Goal: Information Seeking & Learning: Learn about a topic

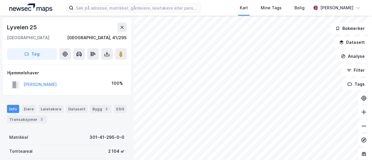
click at [161, 0] on html "Kart Mine Tags Bolig [PERSON_NAME] [STREET_ADDRESS], 41/295 Tag Hjemmelshaver […" at bounding box center [186, 80] width 372 height 160
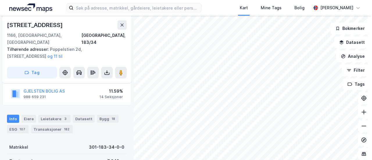
scroll to position [87, 0]
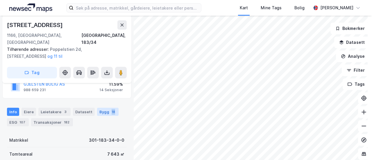
click at [112, 108] on div "Bygg 18" at bounding box center [108, 112] width 22 height 8
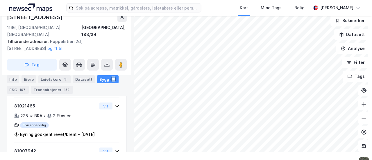
scroll to position [768, 0]
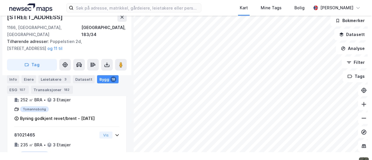
click at [84, 58] on div "175 ㎡ BYA • 352 ㎡ BRA • 4 Etasjer" at bounding box center [55, 50] width 83 height 15
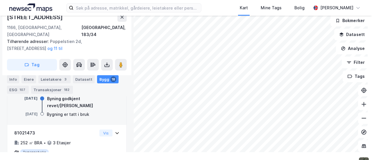
click at [31, 67] on div "Rekkehus" at bounding box center [55, 64] width 83 height 6
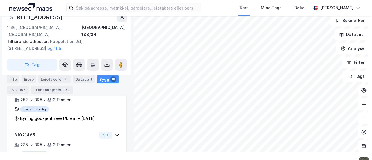
click at [31, 67] on div "Rekkehus" at bounding box center [55, 64] width 83 height 6
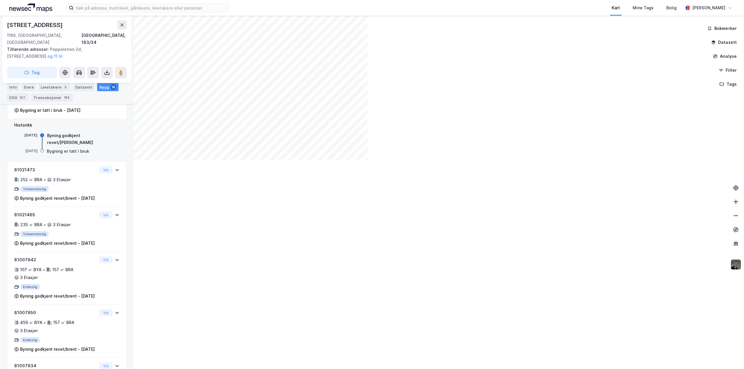
scroll to position [739, 0]
click at [121, 26] on icon at bounding box center [122, 25] width 3 height 3
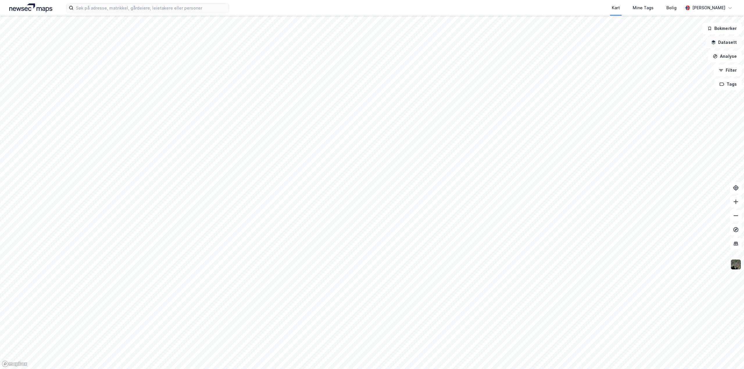
click at [372, 42] on button "Datasett" at bounding box center [723, 43] width 35 height 12
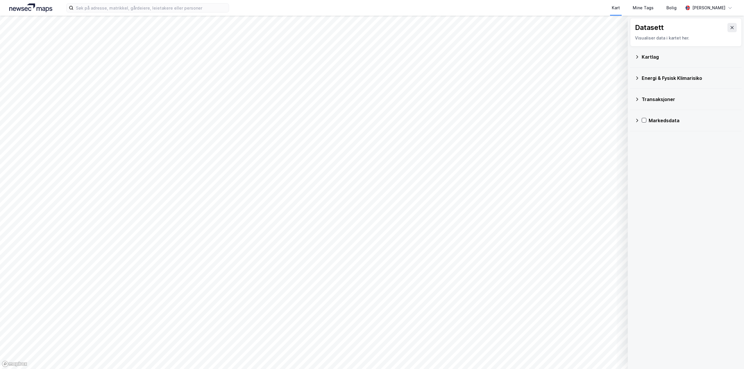
click at [372, 63] on div "Kartlag" at bounding box center [686, 57] width 102 height 14
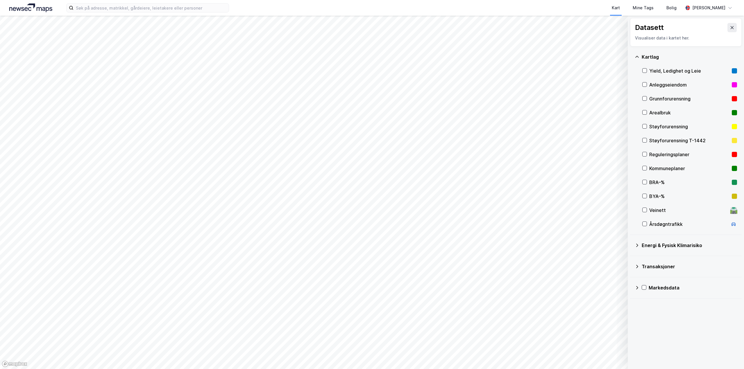
click at [372, 59] on div "Kartlag" at bounding box center [689, 56] width 95 height 7
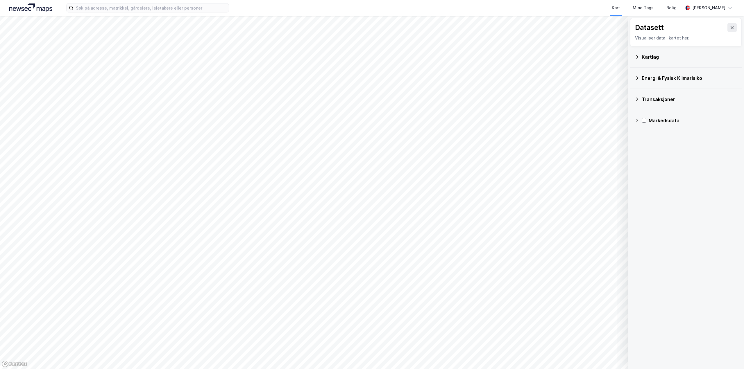
click at [372, 100] on div "Transaksjoner" at bounding box center [689, 99] width 95 height 7
click at [372, 95] on div "Transaksjoner" at bounding box center [686, 99] width 102 height 14
click at [372, 80] on div "Energi & Fysisk Klimarisiko" at bounding box center [689, 78] width 95 height 7
click at [372, 28] on icon at bounding box center [732, 27] width 5 height 5
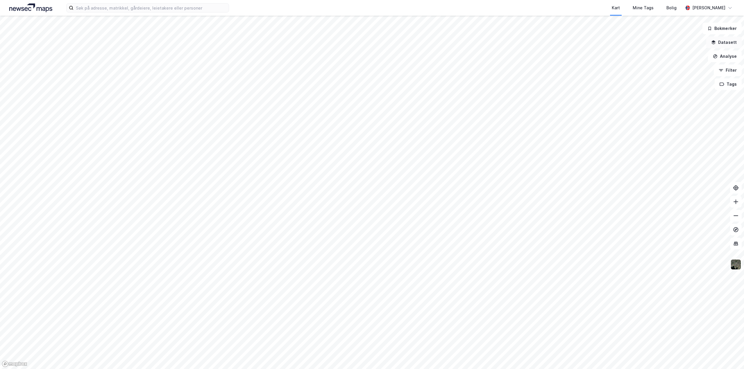
click at [372, 42] on button "Datasett" at bounding box center [723, 43] width 35 height 12
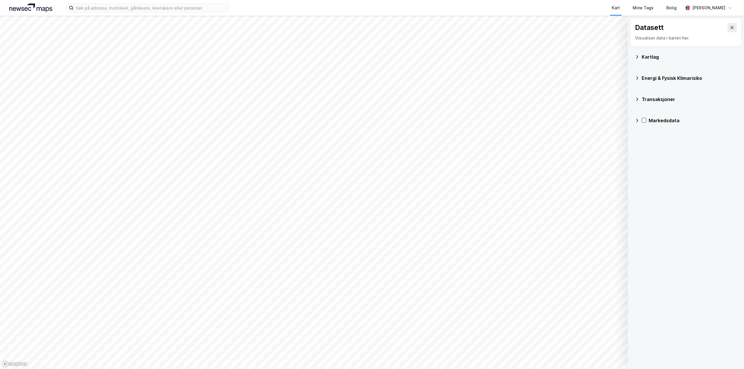
click at [372, 76] on div "Energi & Fysisk Klimarisiko" at bounding box center [689, 78] width 95 height 7
click at [372, 56] on div "Kartlag" at bounding box center [689, 56] width 95 height 7
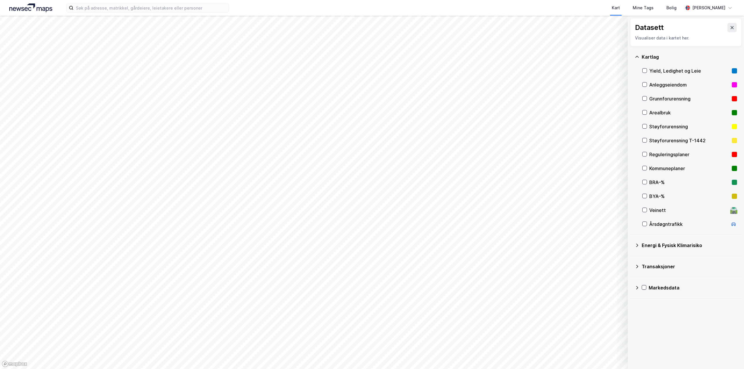
click at [372, 56] on div "Kartlag" at bounding box center [689, 56] width 95 height 7
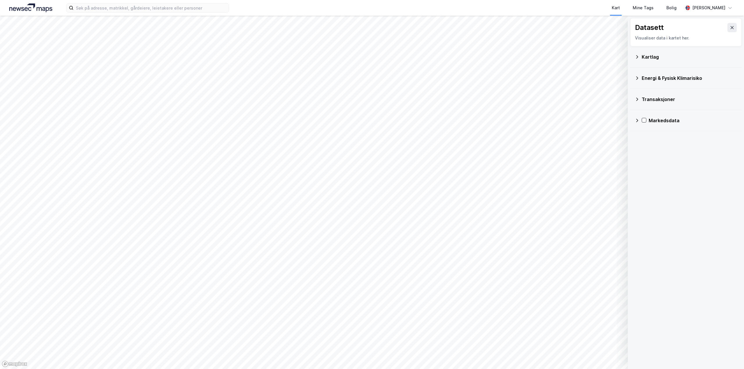
click at [372, 120] on div "Markedsdata" at bounding box center [693, 120] width 88 height 7
click at [372, 102] on div "Transaksjoner" at bounding box center [689, 99] width 95 height 7
click at [372, 30] on icon at bounding box center [732, 27] width 5 height 5
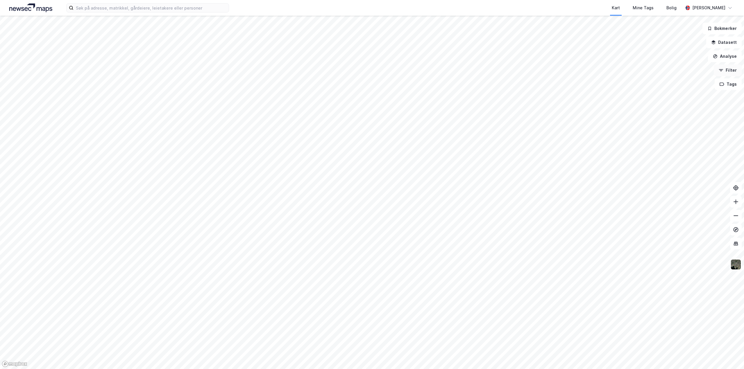
click at [372, 71] on button "Filter" at bounding box center [728, 71] width 28 height 12
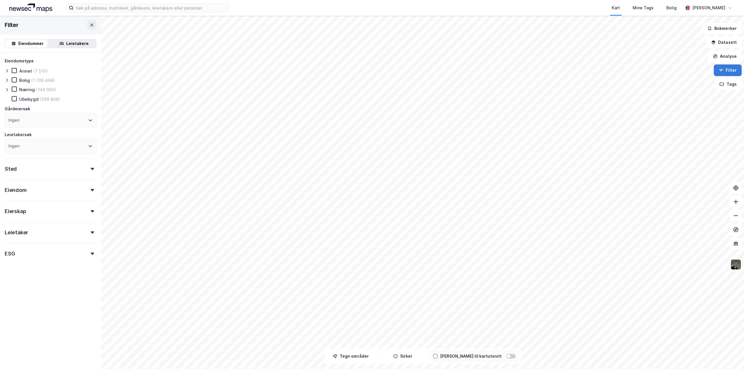
click at [372, 71] on button "Filter" at bounding box center [728, 71] width 28 height 12
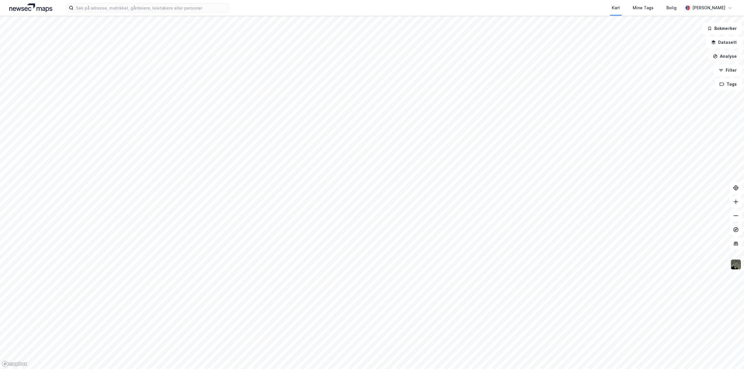
click at [372, 56] on button "Analyse" at bounding box center [725, 57] width 34 height 12
click at [372, 97] on div "Se demografi" at bounding box center [670, 93] width 67 height 10
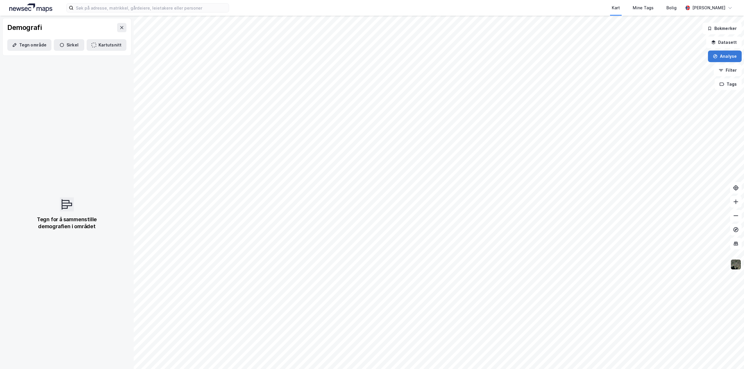
click at [372, 57] on icon "button" at bounding box center [715, 56] width 5 height 5
click at [372, 23] on button "Bokmerker" at bounding box center [721, 29] width 39 height 12
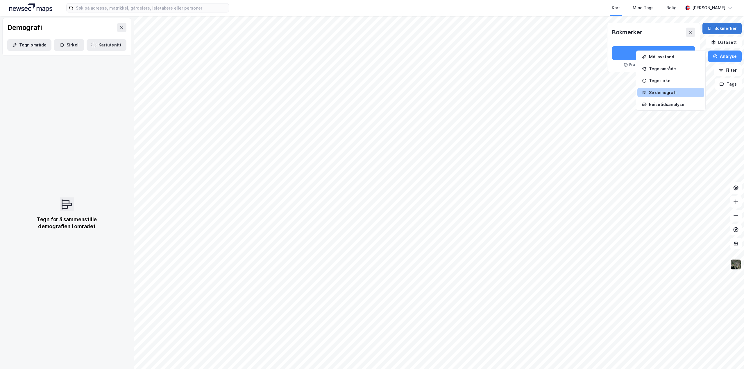
click at [372, 30] on button "Bokmerker" at bounding box center [721, 29] width 39 height 12
click at [372, 55] on button "Analyse" at bounding box center [725, 57] width 34 height 12
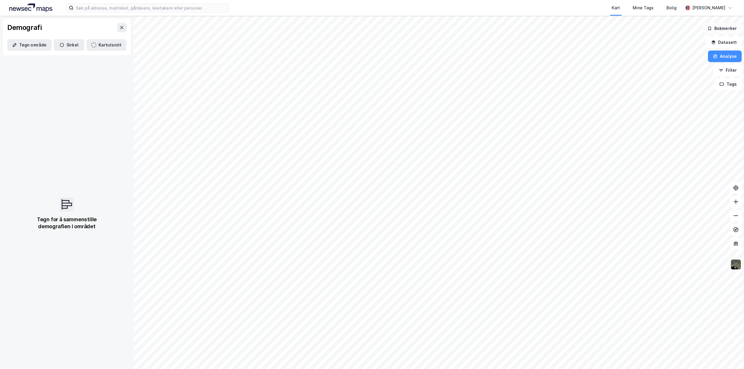
click at [372, 27] on icon "button" at bounding box center [709, 28] width 5 height 5
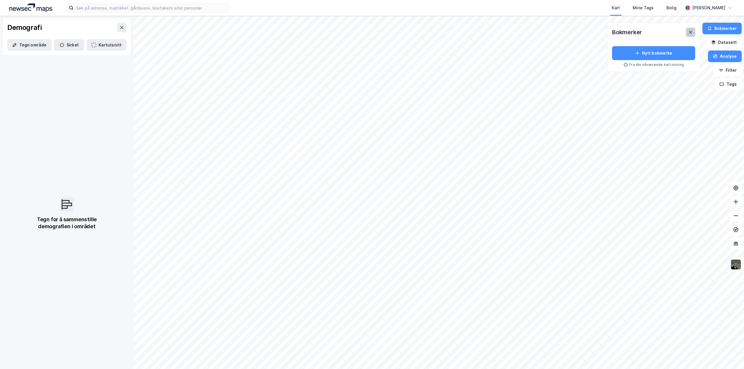
click at [372, 37] on button at bounding box center [690, 32] width 9 height 9
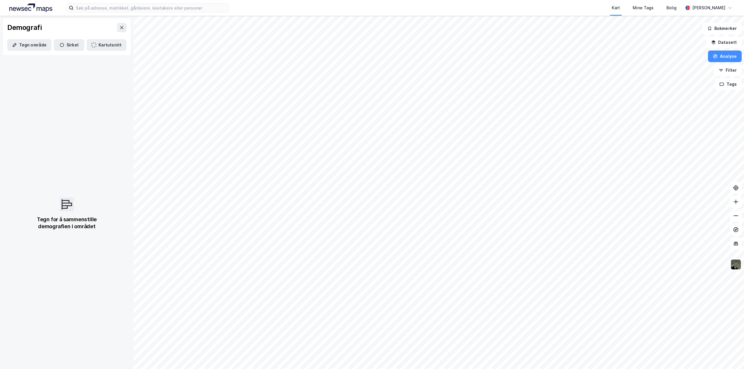
click at [123, 25] on div "Demografi" at bounding box center [67, 27] width 128 height 19
click at [117, 27] on button at bounding box center [121, 27] width 9 height 9
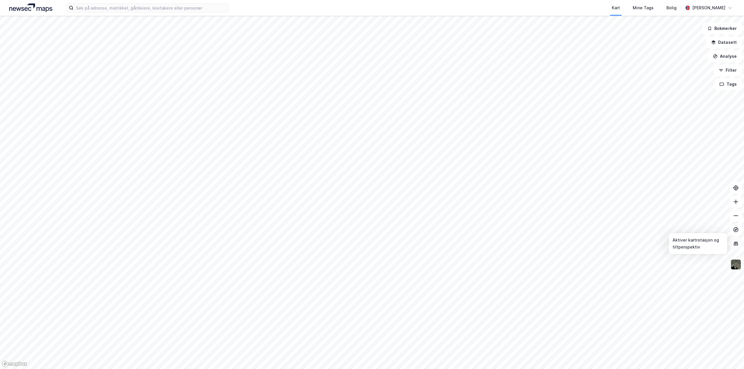
click at [372, 160] on icon at bounding box center [736, 243] width 4 height 1
click at [372, 160] on img at bounding box center [735, 264] width 11 height 11
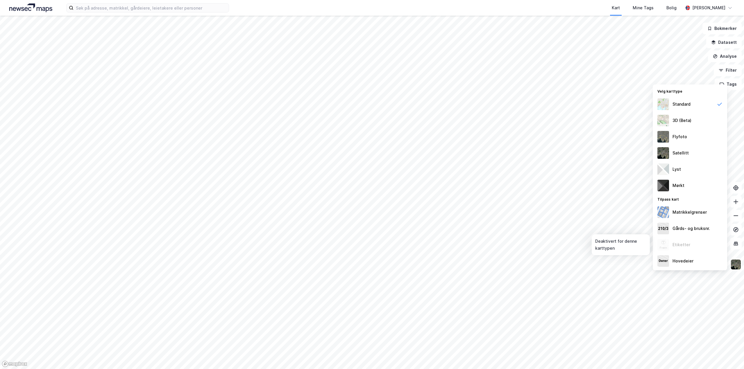
click at [372, 160] on div "Etiketter" at bounding box center [681, 244] width 18 height 7
click at [372, 152] on div "Satellitt" at bounding box center [690, 153] width 74 height 16
